Goal: Information Seeking & Learning: Learn about a topic

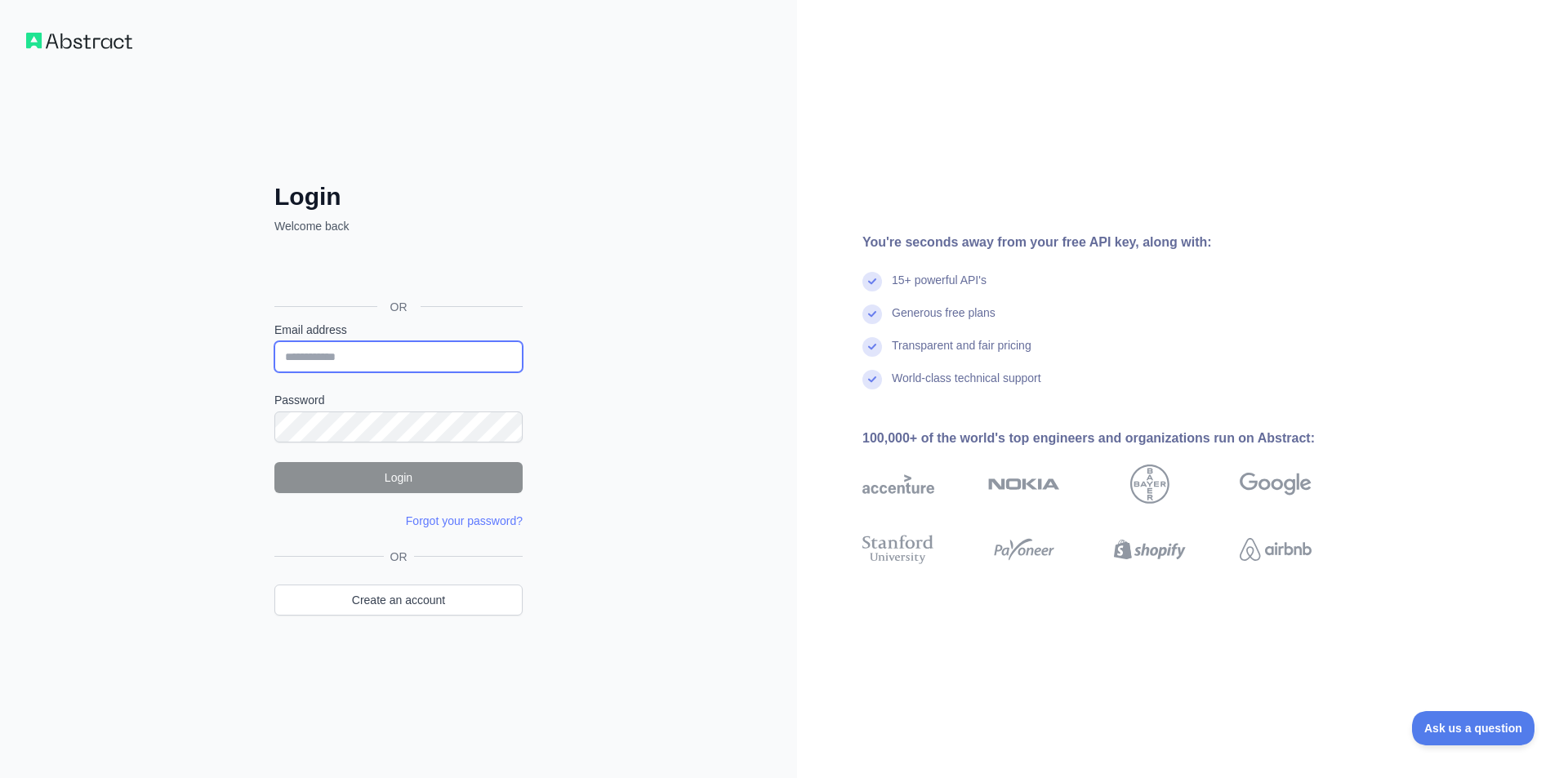
type input "**********"
click at [466, 476] on button "Login" at bounding box center [399, 477] width 248 height 31
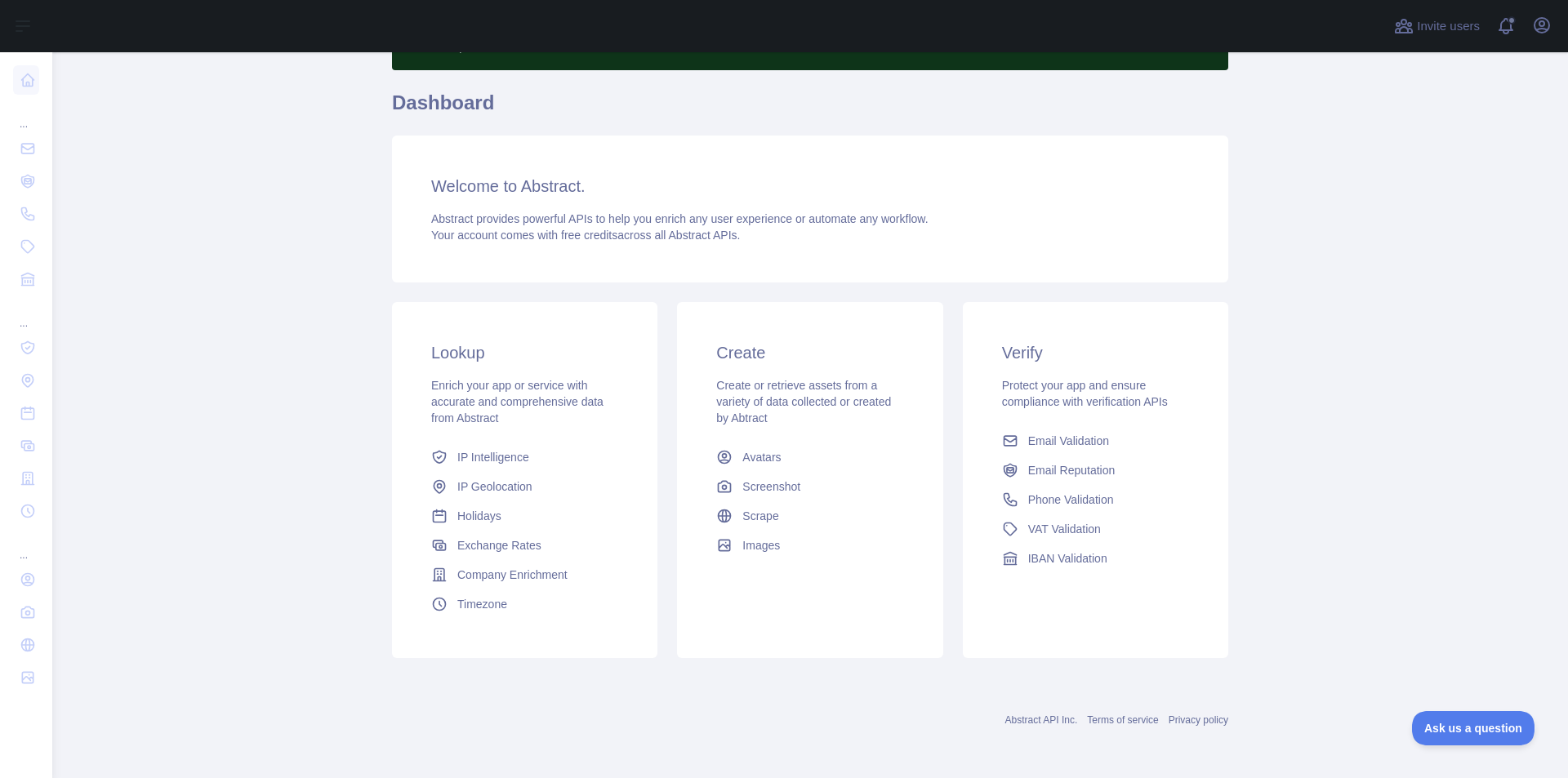
scroll to position [110, 0]
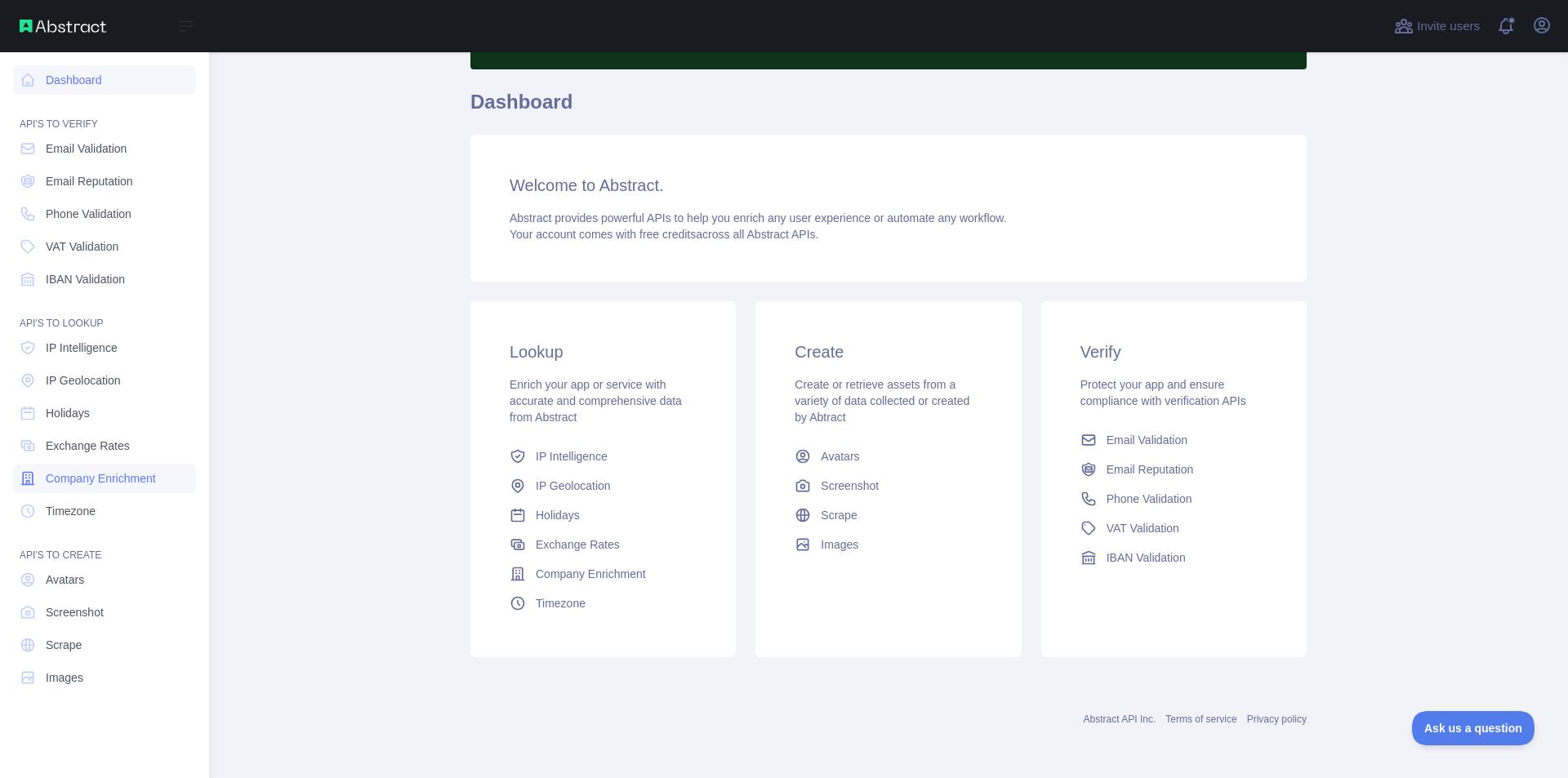
click at [121, 485] on span "Company Enrichment" at bounding box center [100, 478] width 110 height 16
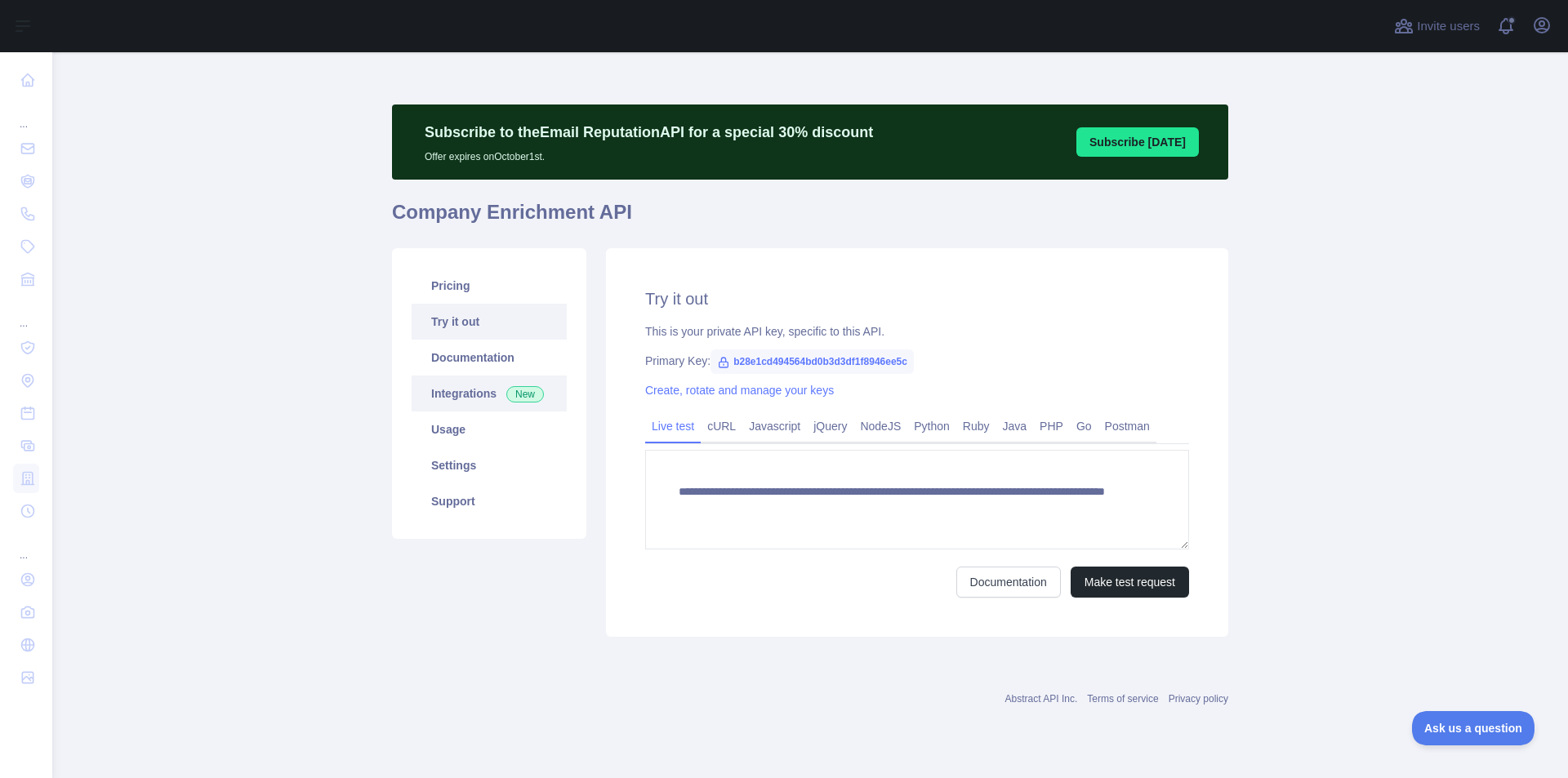
click at [481, 401] on link "Integrations New" at bounding box center [490, 394] width 155 height 36
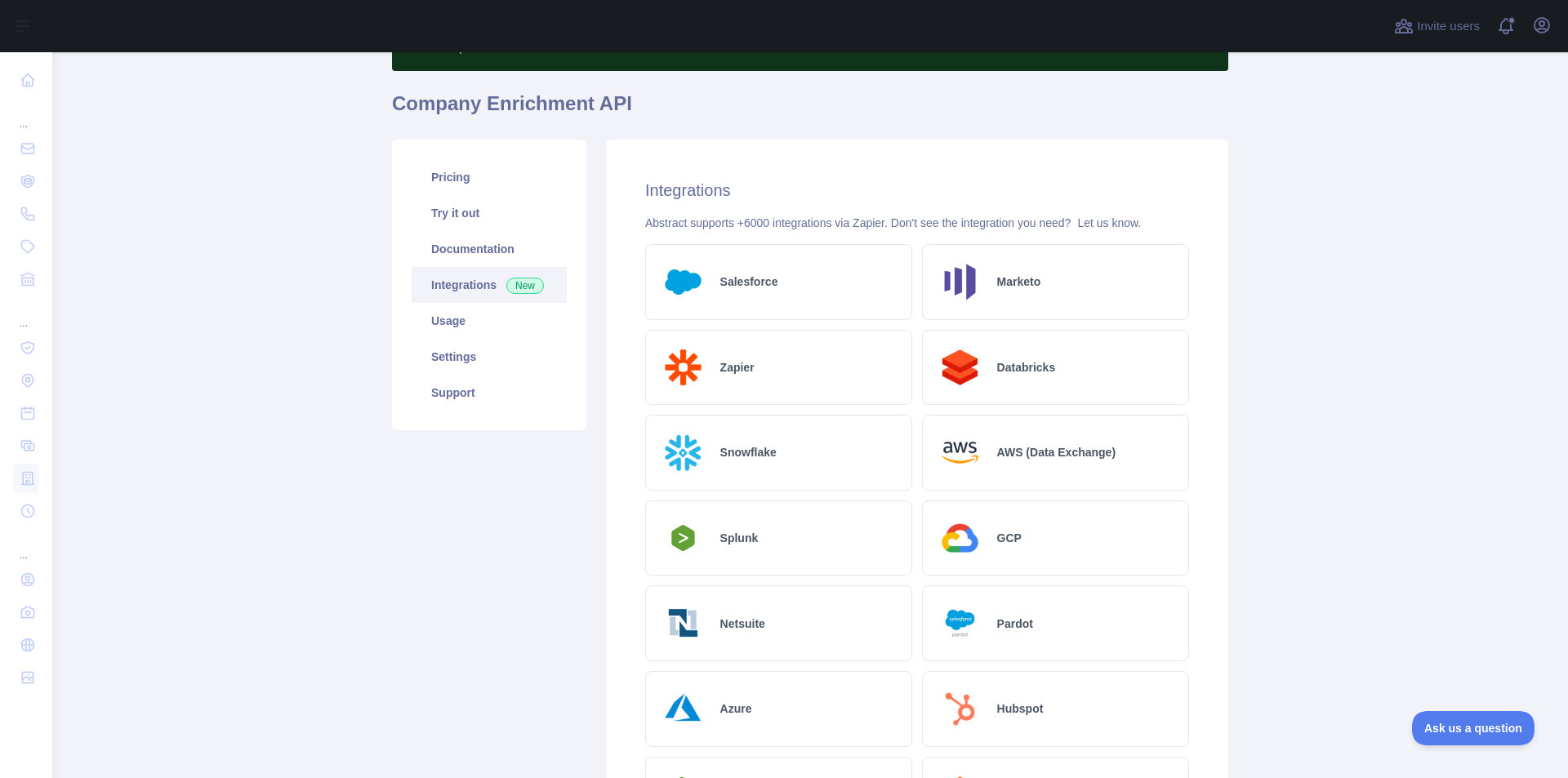
scroll to position [55, 0]
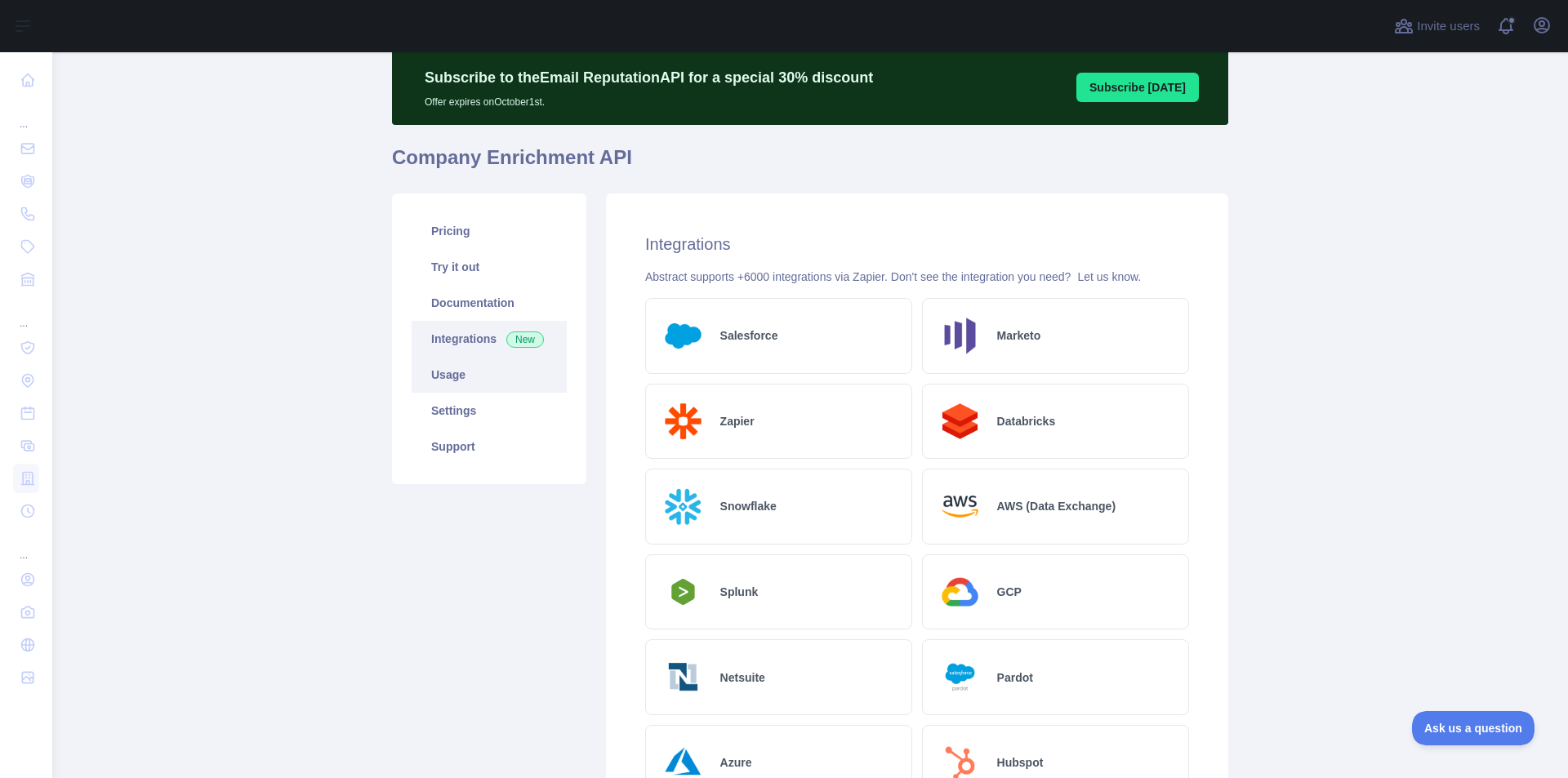
click at [450, 378] on link "Usage" at bounding box center [490, 375] width 155 height 36
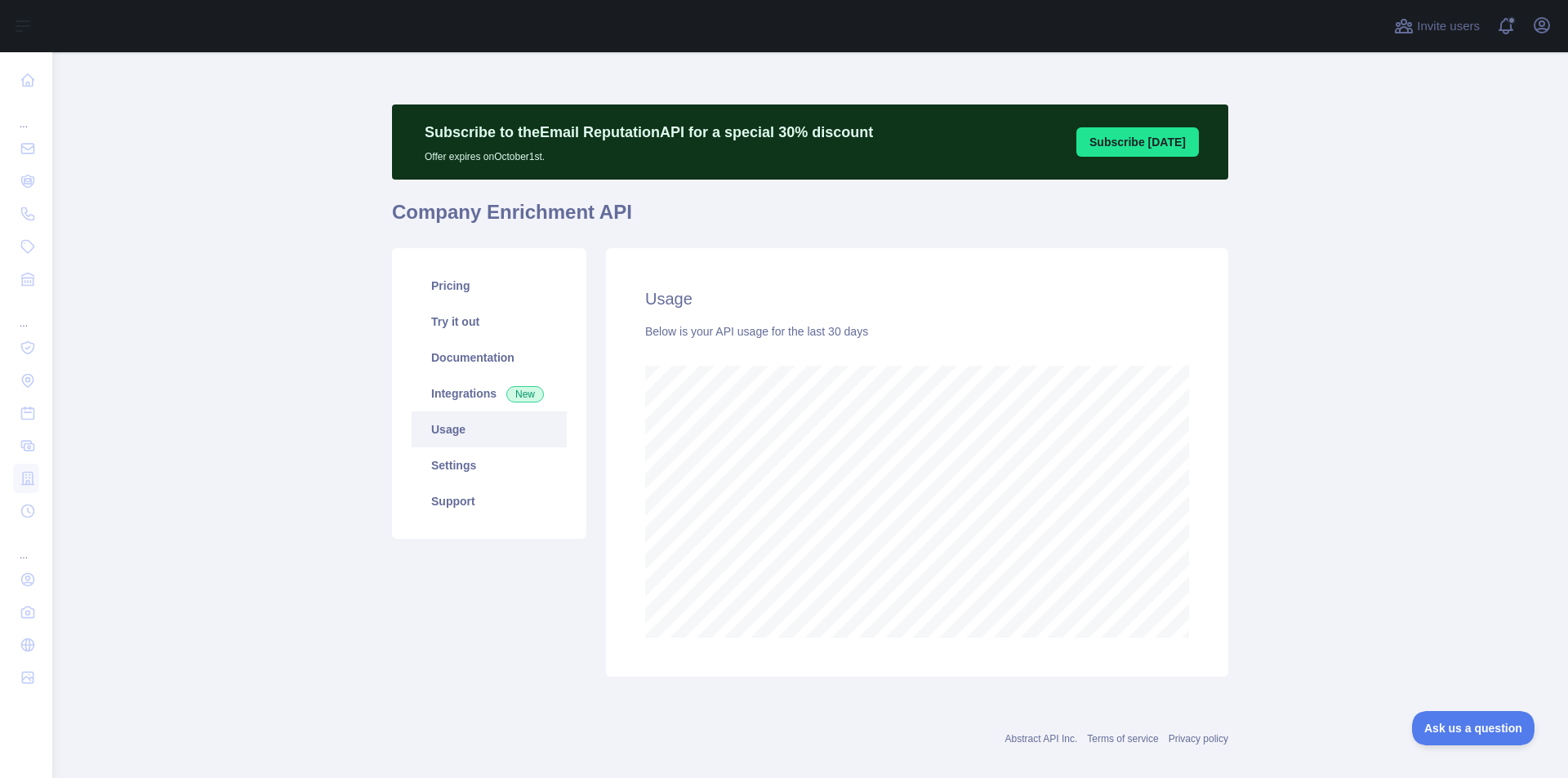
scroll to position [726, 1504]
click at [454, 282] on link "Pricing" at bounding box center [490, 286] width 155 height 36
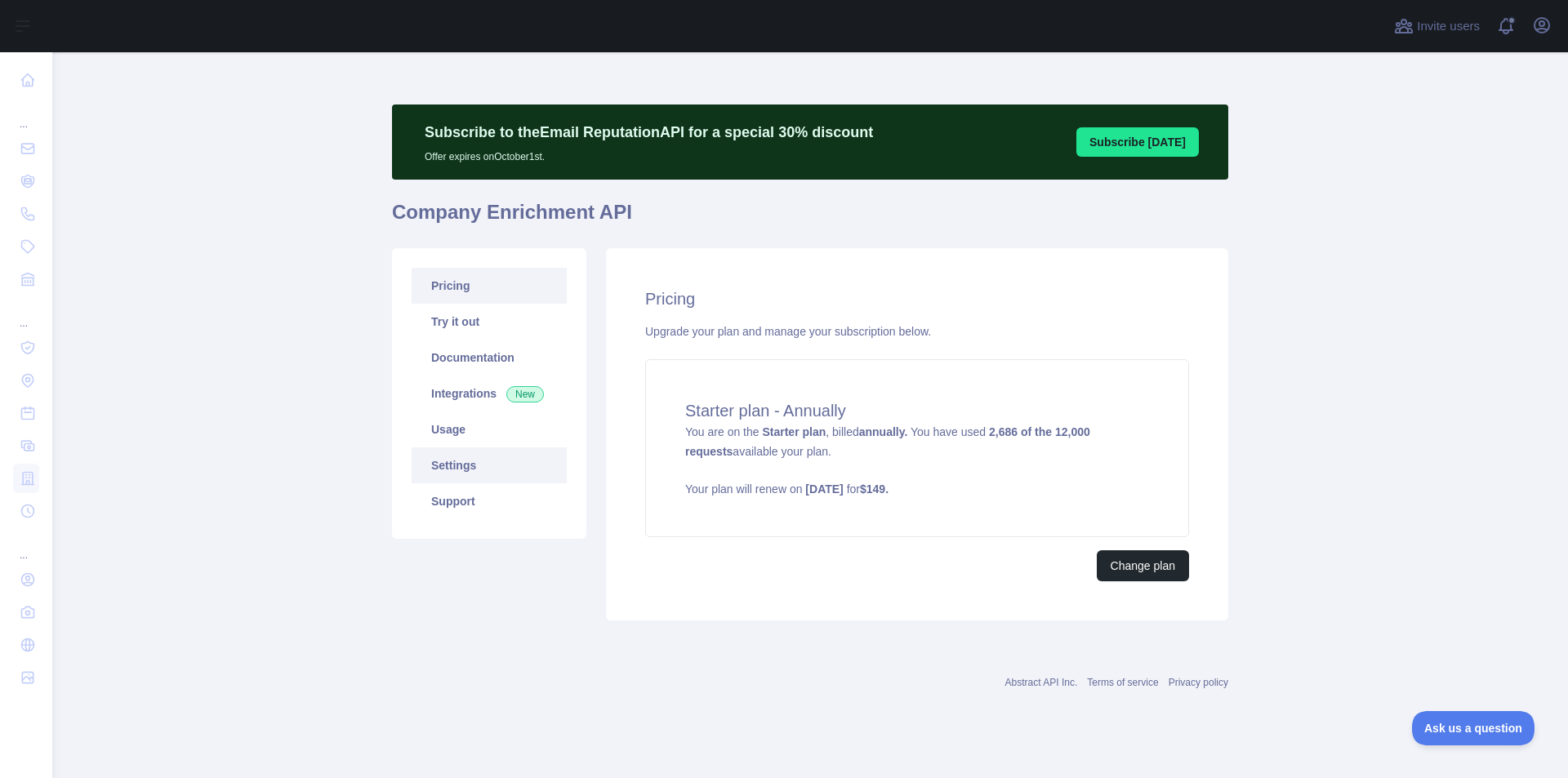
click at [464, 462] on link "Settings" at bounding box center [490, 466] width 155 height 36
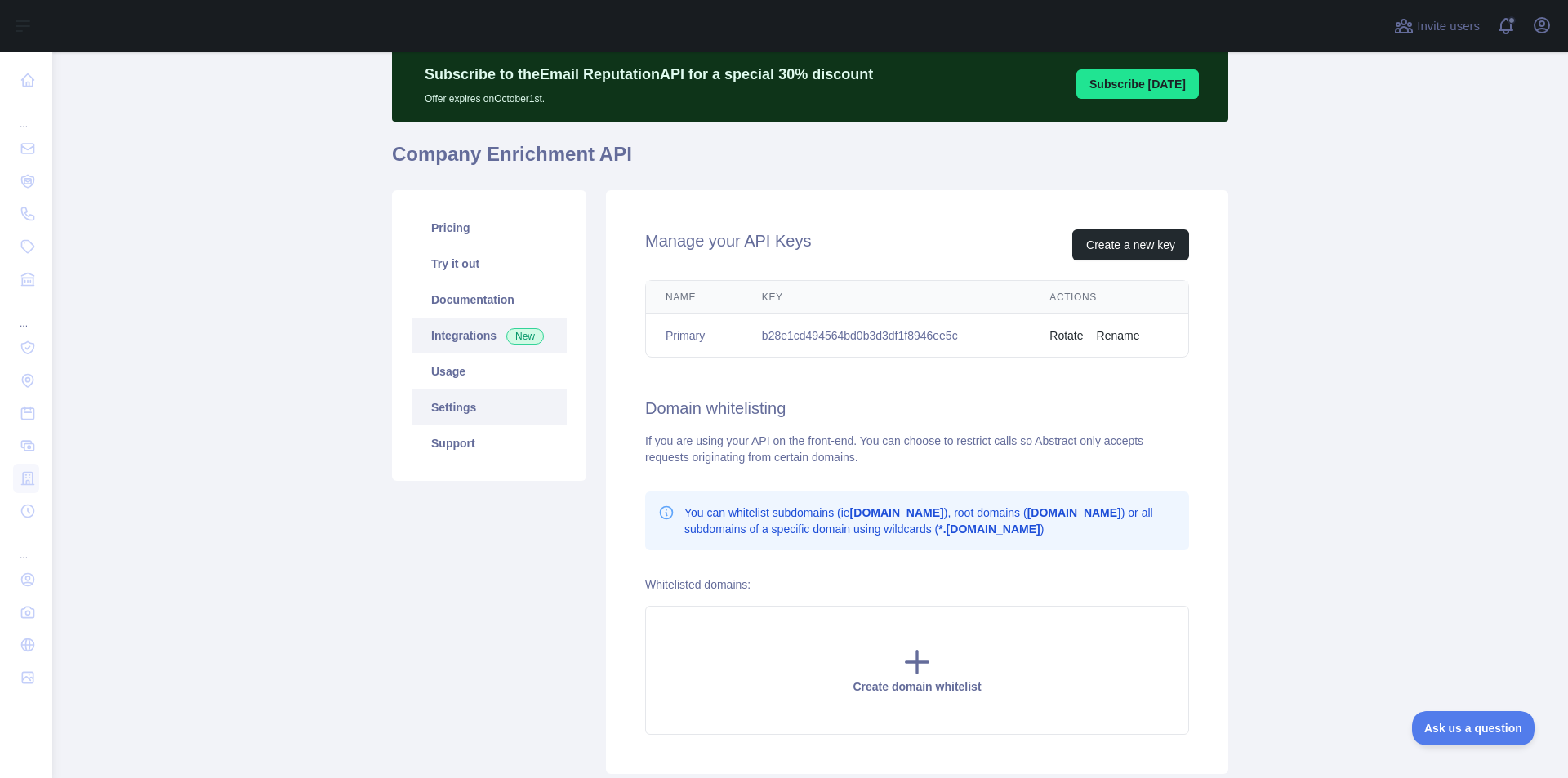
scroll to position [11, 0]
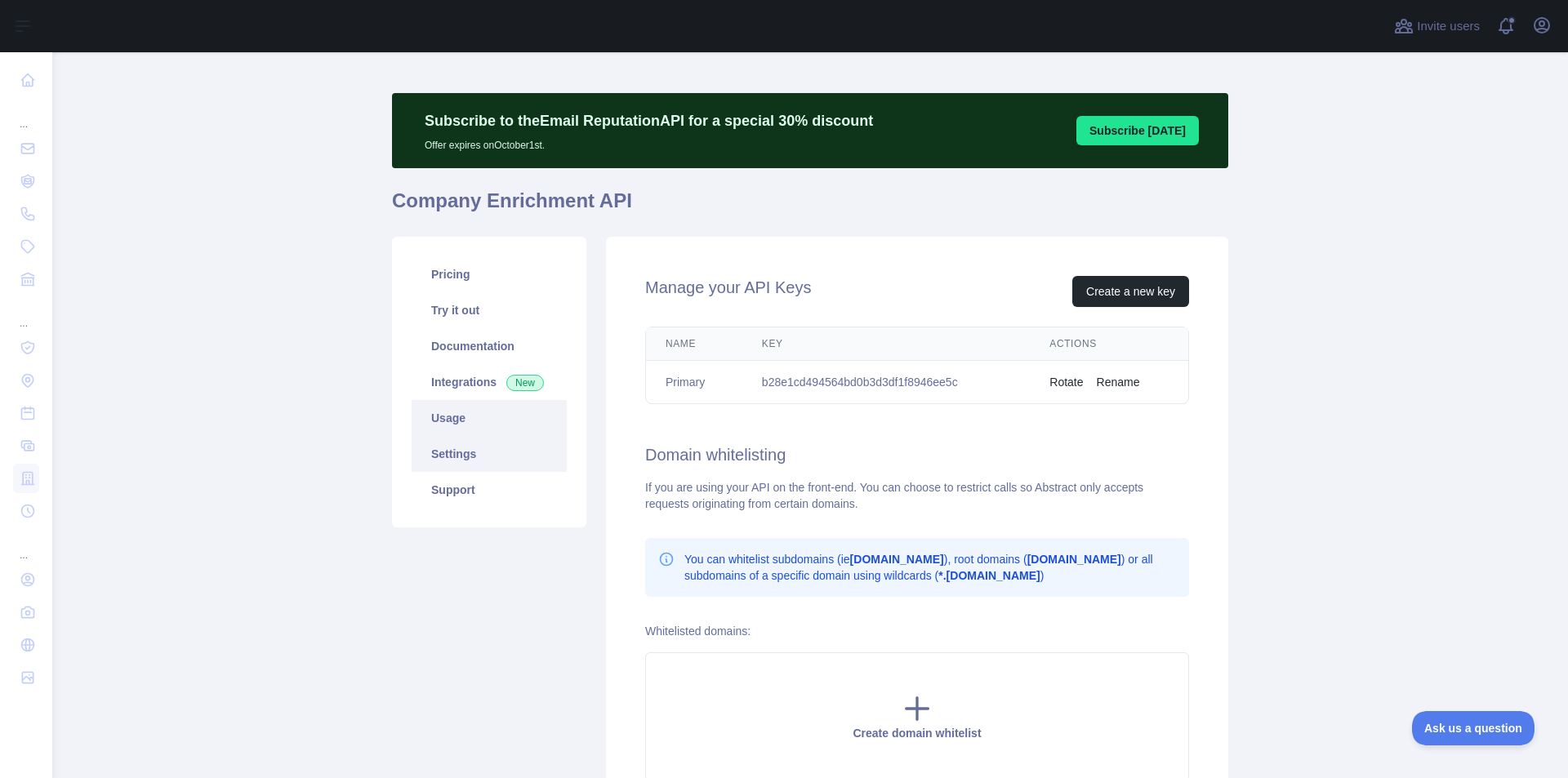
click at [443, 416] on link "Usage" at bounding box center [490, 418] width 155 height 36
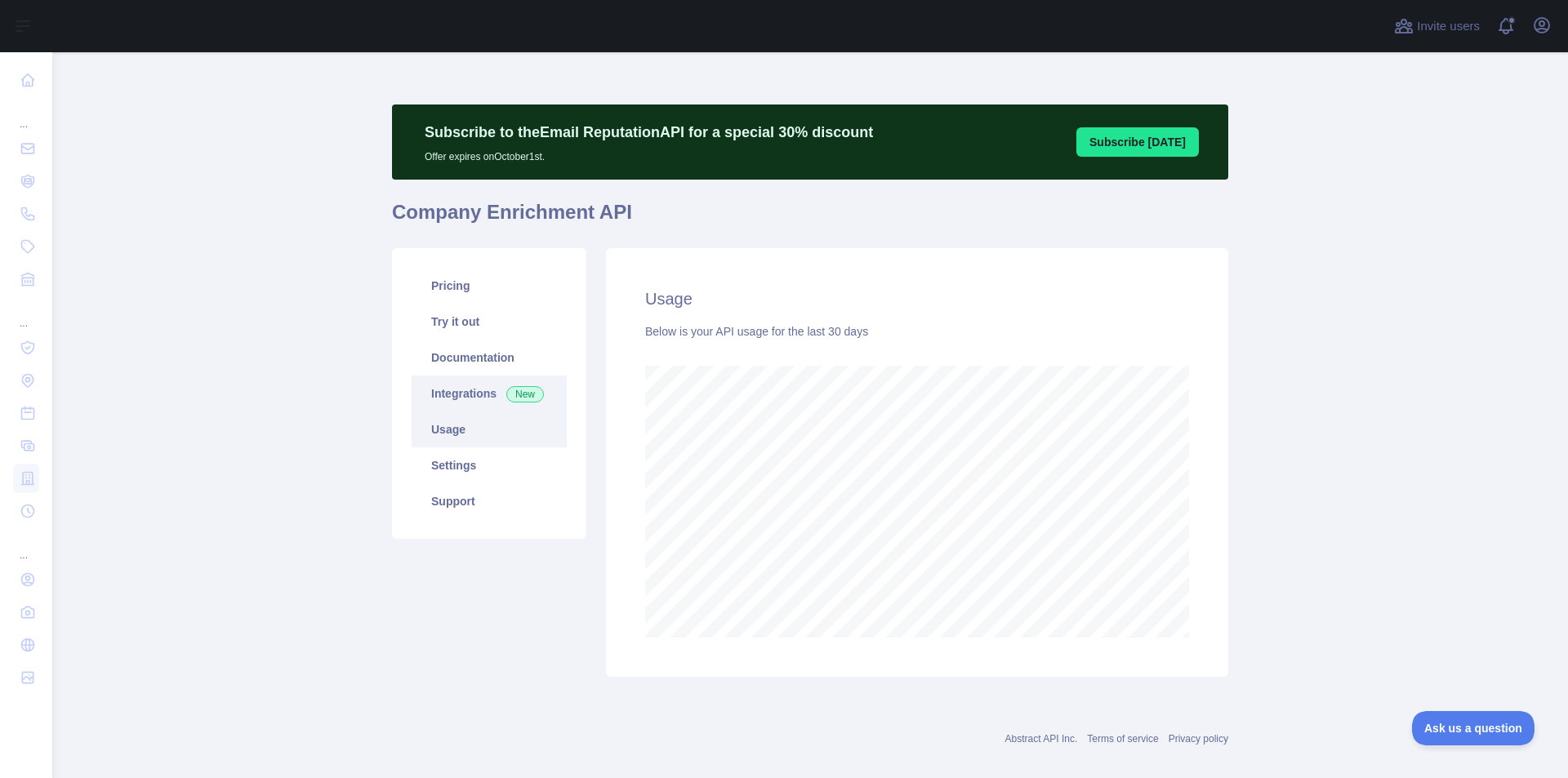
scroll to position [726, 1504]
click at [447, 392] on link "Integrations New" at bounding box center [490, 394] width 155 height 36
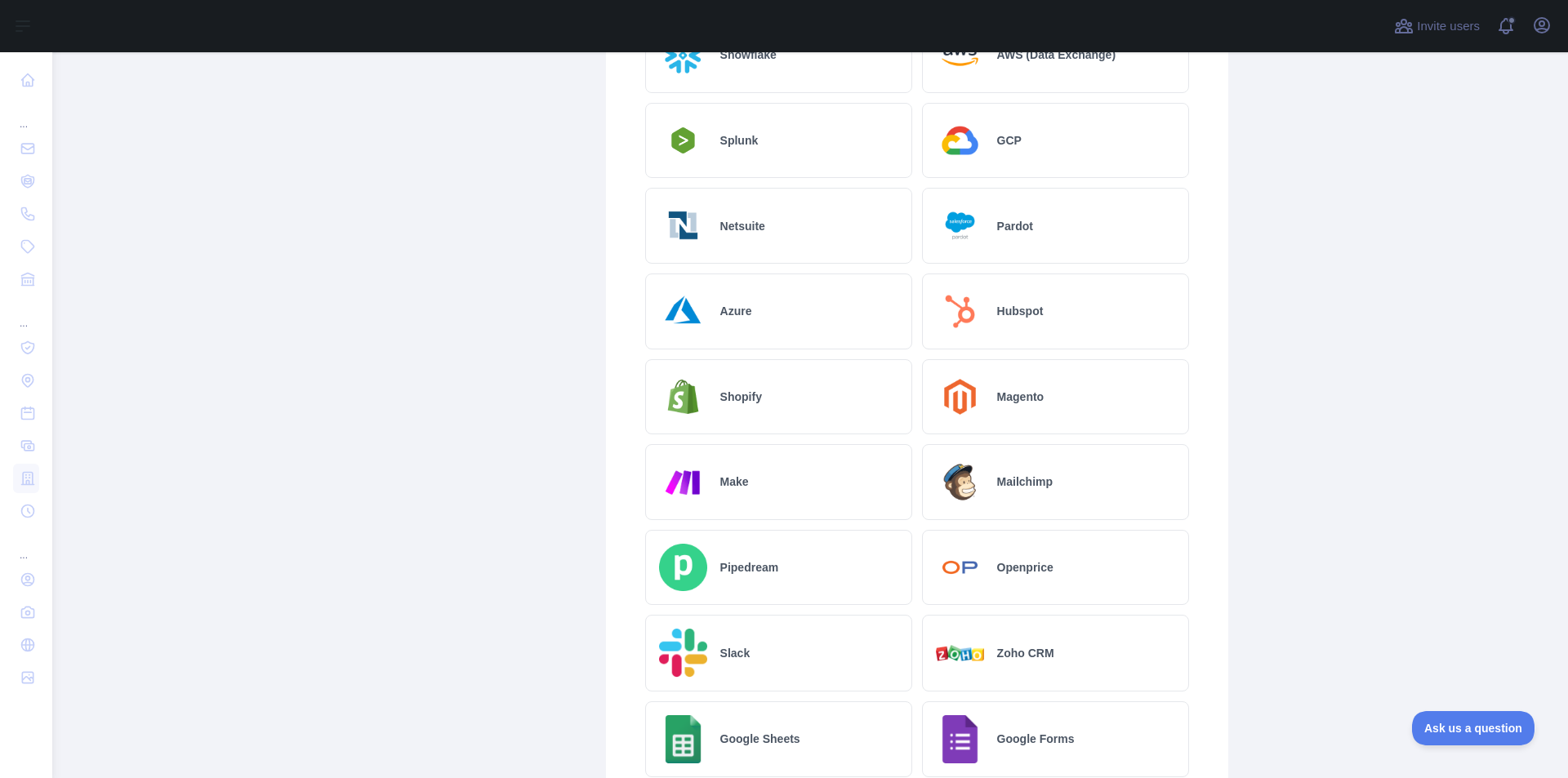
scroll to position [81, 0]
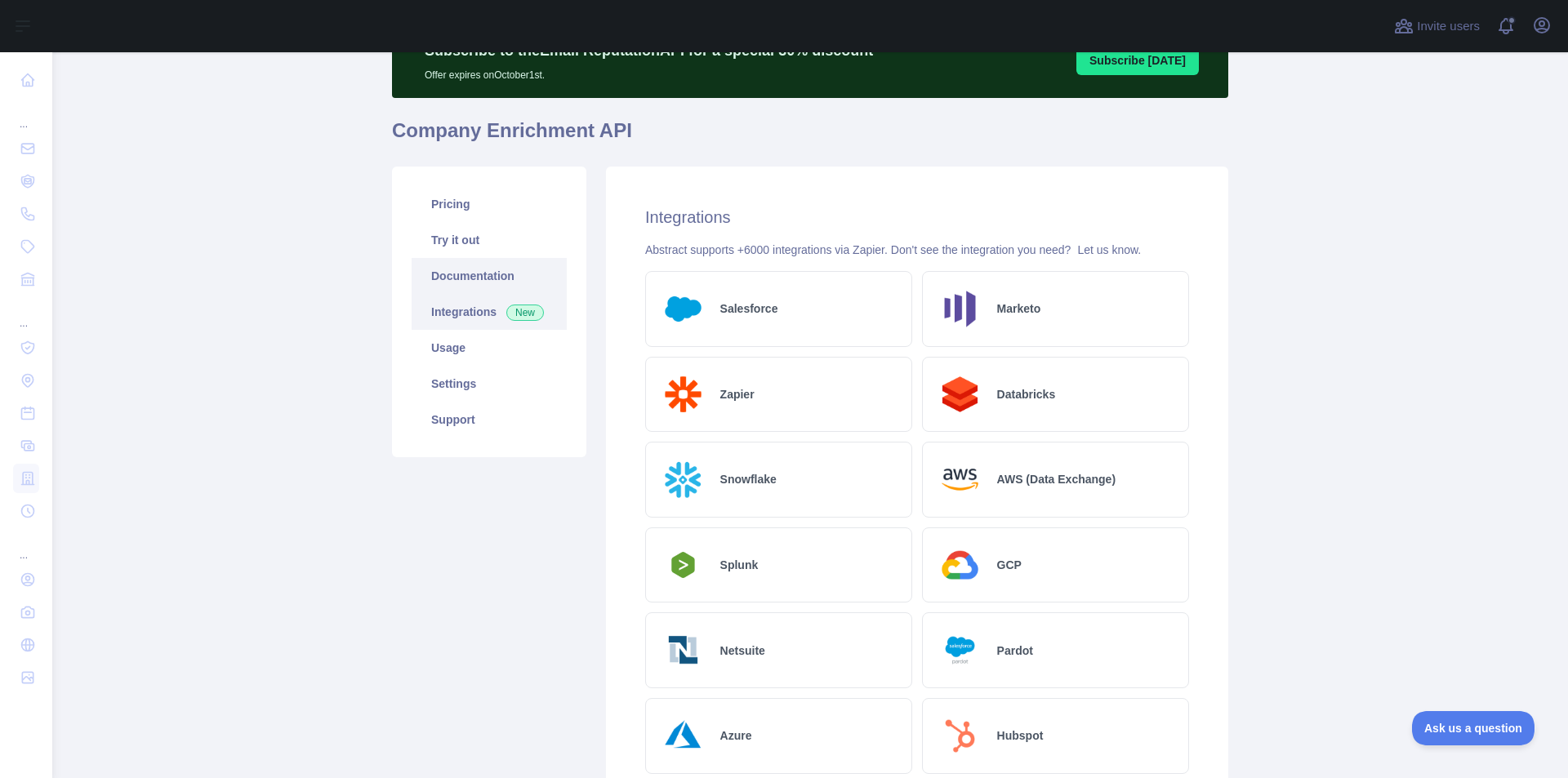
click at [456, 283] on link "Documentation" at bounding box center [490, 276] width 155 height 36
